Goal: Task Accomplishment & Management: Complete application form

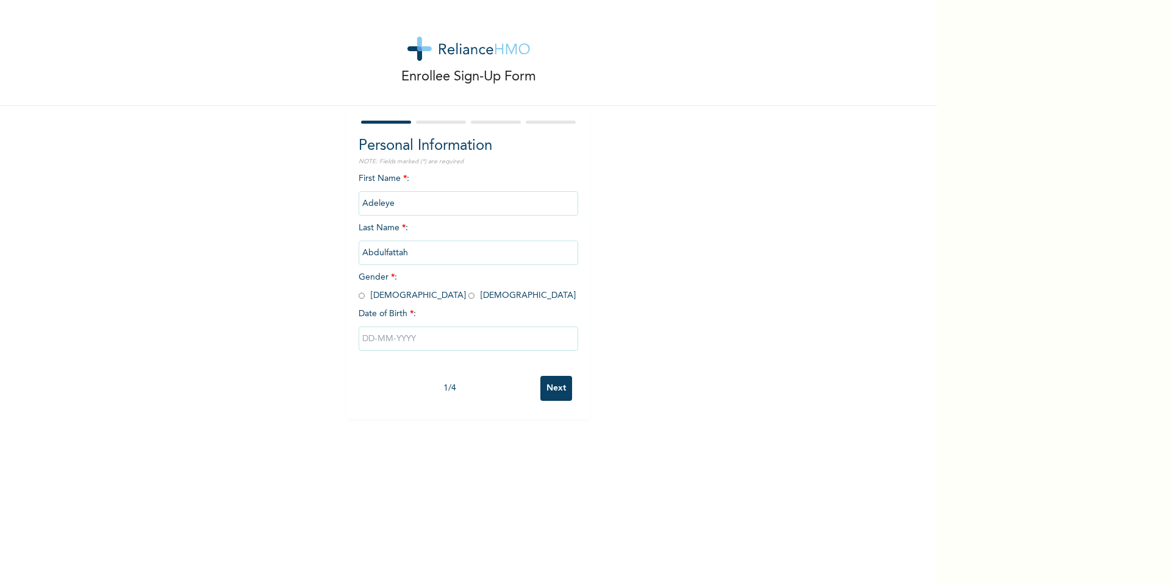
click at [358, 296] on input "radio" at bounding box center [361, 296] width 6 height 12
radio input "true"
click at [365, 340] on input "text" at bounding box center [467, 339] width 219 height 24
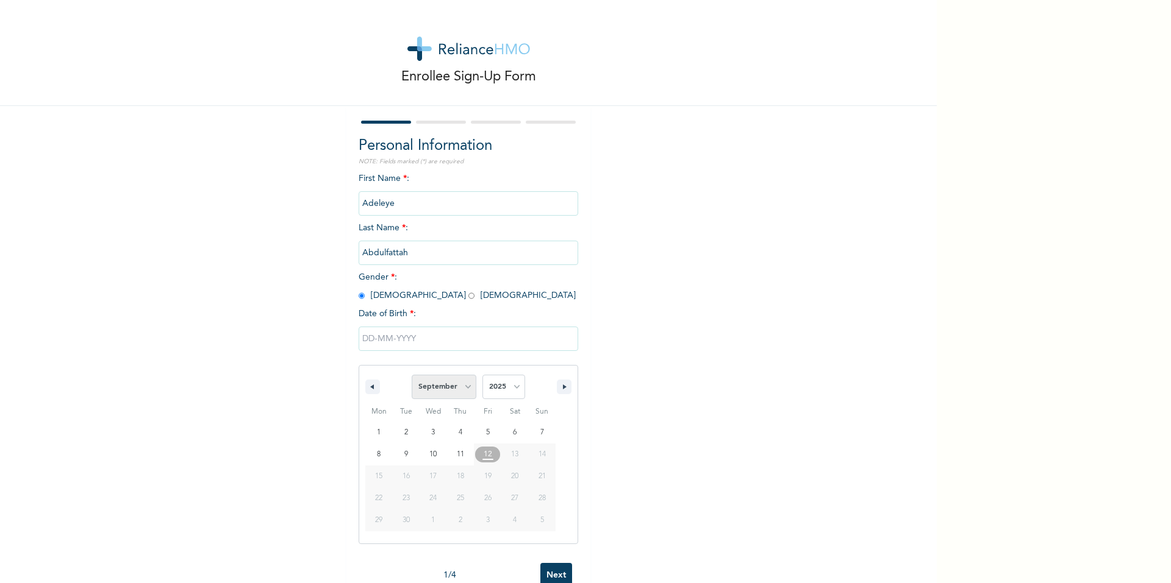
click at [459, 388] on select "January February March April May June July August September October November De…" at bounding box center [444, 387] width 65 height 24
select select "6"
click at [412, 376] on select "January February March April May June July August September October November De…" at bounding box center [444, 387] width 65 height 24
click at [505, 387] on select "2025 2024 2023 2022 2021 2020 2019 2018 2017 2016 2015 2014 2013 2012 2011 2010…" at bounding box center [503, 387] width 43 height 24
select select "1999"
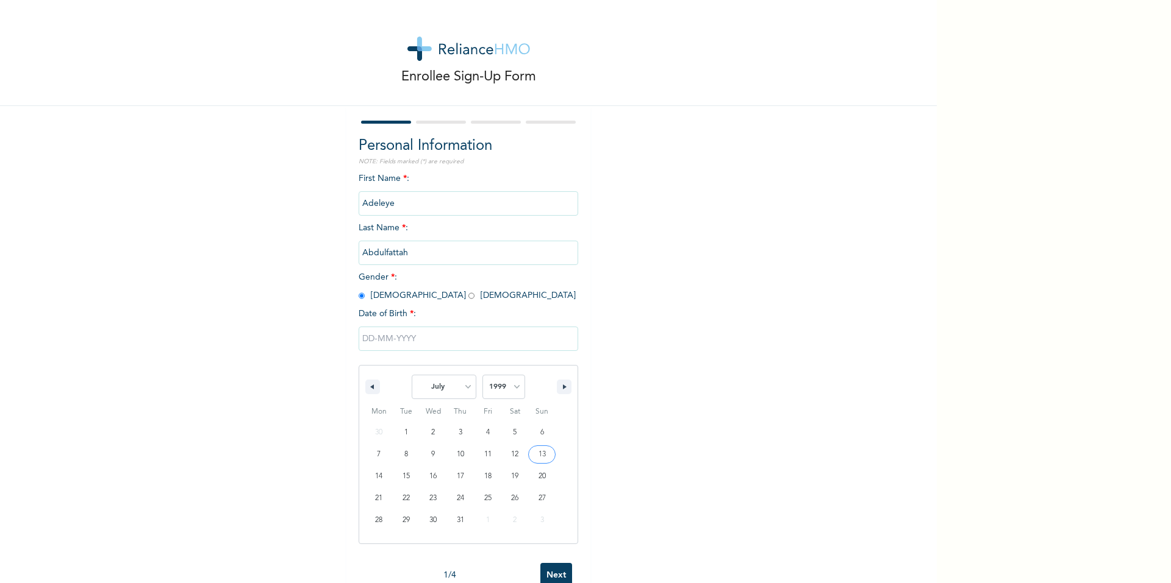
click at [482, 376] on select "2025 2024 2023 2022 2021 2020 2019 2018 2017 2016 2015 2014 2013 2012 2011 2010…" at bounding box center [503, 387] width 43 height 24
drag, startPoint x: 459, startPoint y: 431, endPoint x: 452, endPoint y: 433, distance: 7.7
type input "[DATE]"
click at [558, 388] on input "Next" at bounding box center [556, 388] width 32 height 25
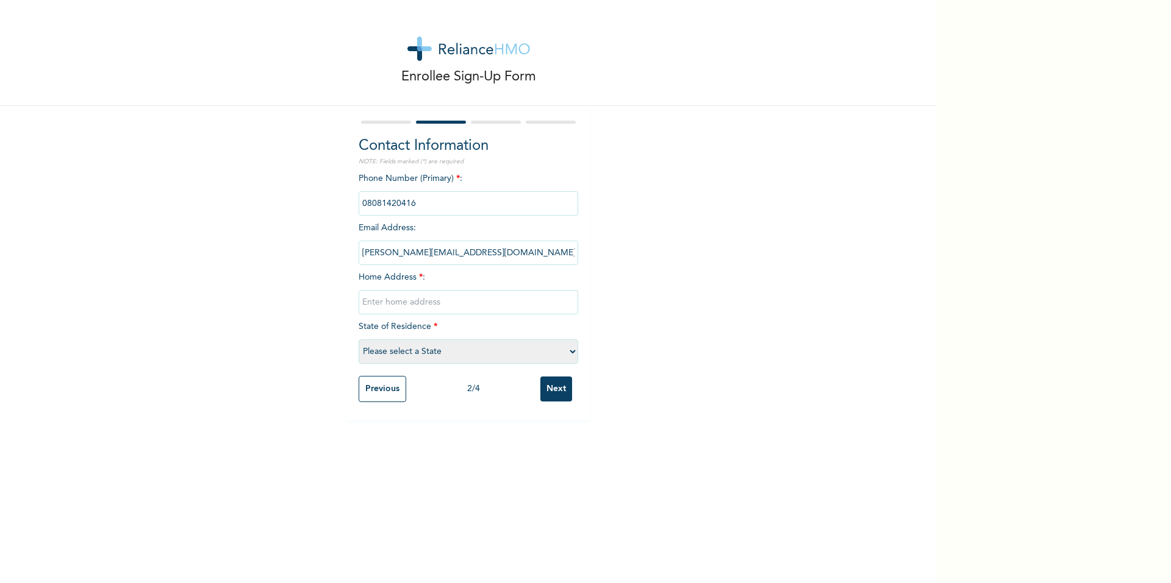
click at [447, 307] on input "text" at bounding box center [467, 302] width 219 height 24
type input "[STREET_ADDRESS]"
click at [562, 345] on select "Please select a State [PERSON_NAME] (FCT) [PERSON_NAME] Ibom [GEOGRAPHIC_DATA] …" at bounding box center [467, 352] width 219 height 24
select select "25"
click at [358, 340] on select "Please select a State [PERSON_NAME] (FCT) [PERSON_NAME] Ibom [GEOGRAPHIC_DATA] …" at bounding box center [467, 352] width 219 height 24
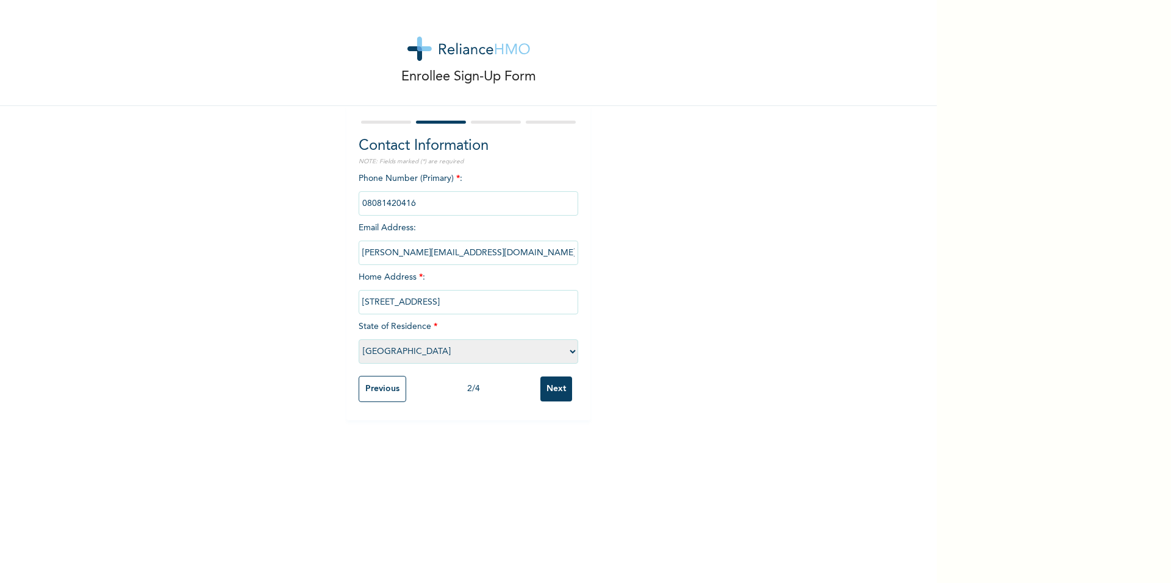
click at [556, 394] on input "Next" at bounding box center [556, 389] width 32 height 25
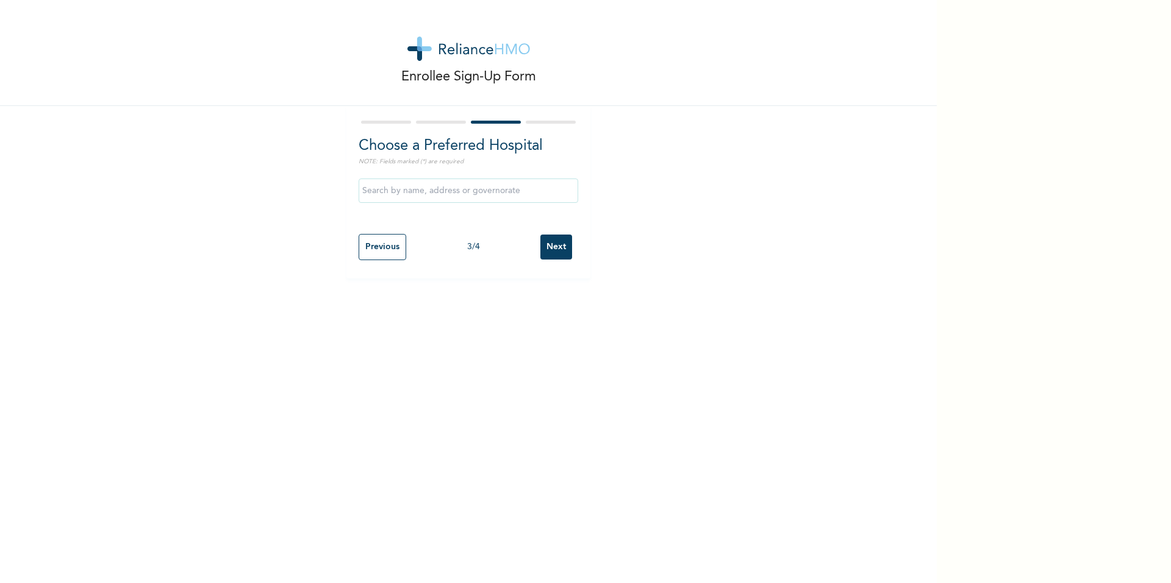
click at [556, 240] on input "Next" at bounding box center [556, 247] width 32 height 25
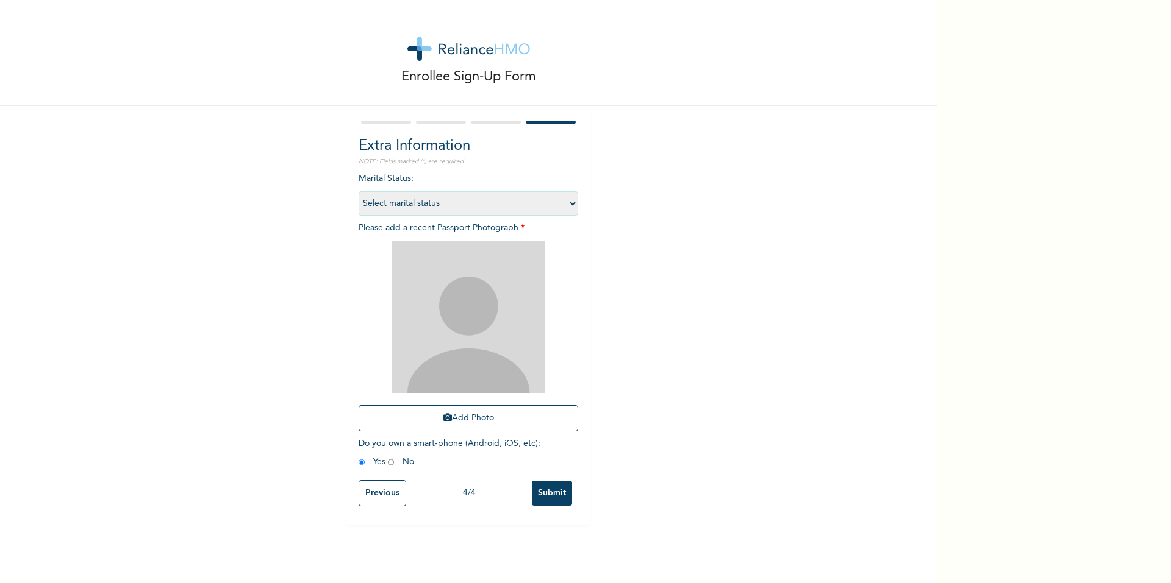
click at [557, 209] on select "Select marital status [DEMOGRAPHIC_DATA] Married [DEMOGRAPHIC_DATA] Widow/[DEMO…" at bounding box center [467, 203] width 219 height 24
select select "1"
click at [358, 191] on select "Select marital status [DEMOGRAPHIC_DATA] Married [DEMOGRAPHIC_DATA] Widow/[DEMO…" at bounding box center [467, 203] width 219 height 24
click at [679, 318] on div "Enrollee Sign-Up Form Extra Information NOTE: Fields marked (*) are required Ma…" at bounding box center [468, 262] width 936 height 525
click at [467, 424] on button "Add Photo" at bounding box center [467, 418] width 219 height 26
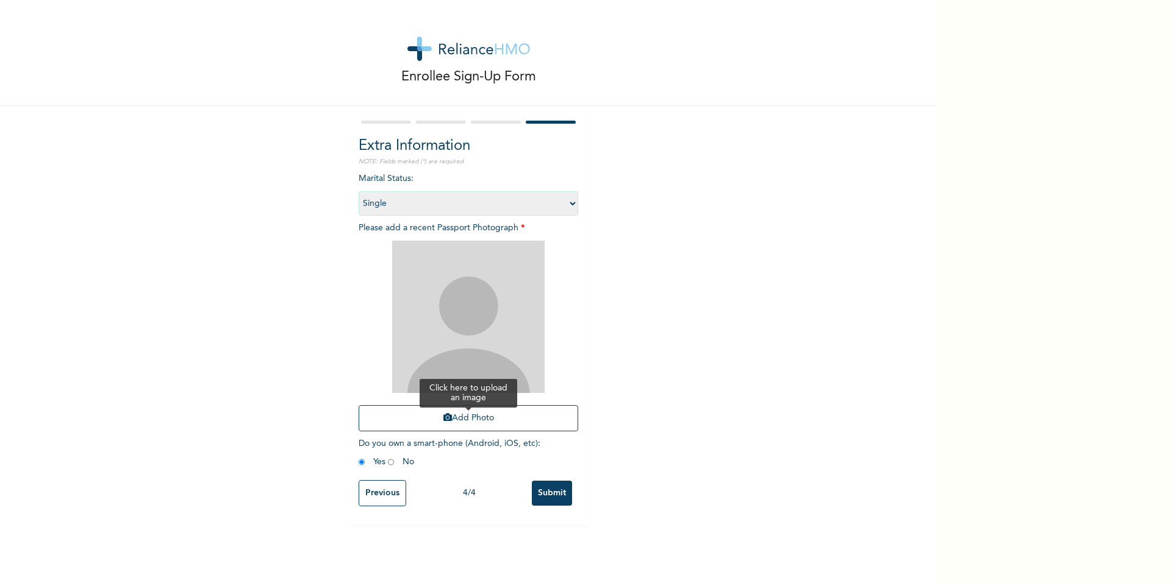
click at [477, 424] on button "Add Photo" at bounding box center [467, 418] width 219 height 26
